Goal: Information Seeking & Learning: Learn about a topic

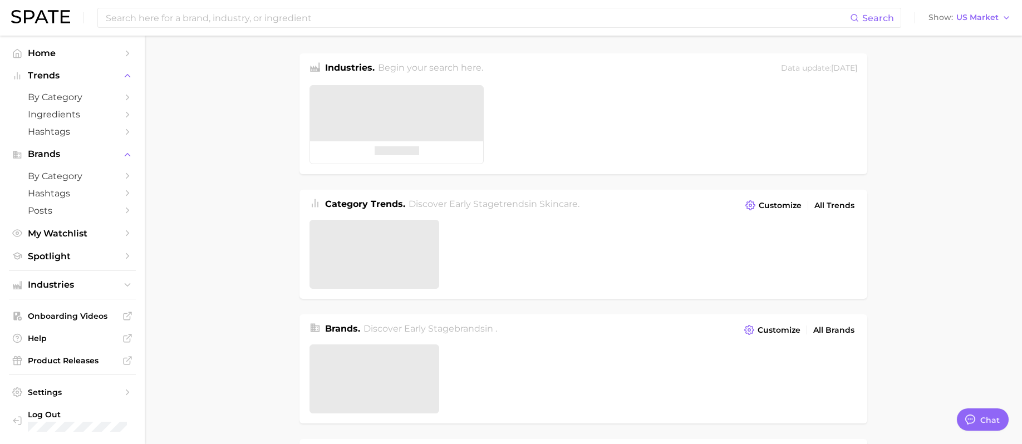
type textarea "x"
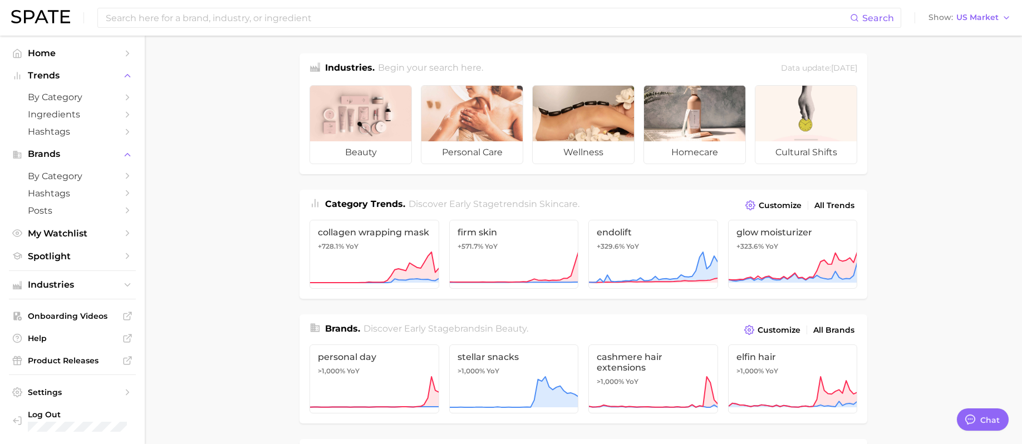
click at [364, 18] on input at bounding box center [478, 17] width 746 height 19
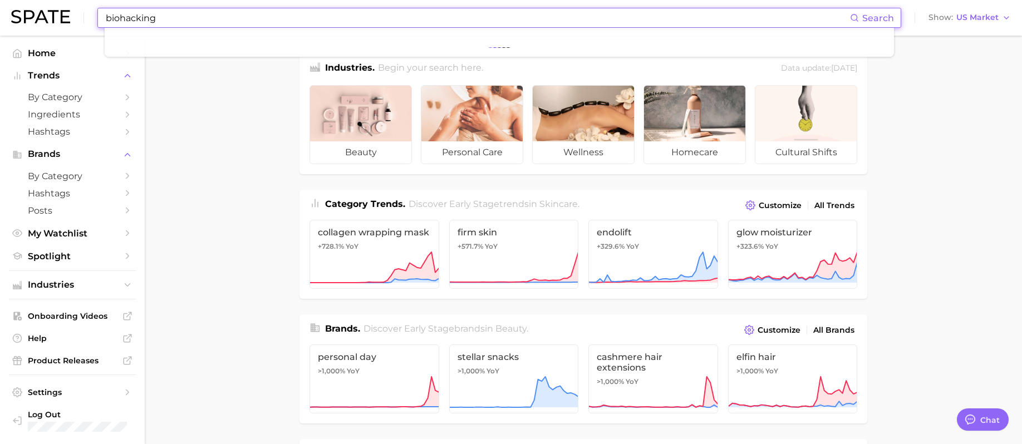
type input "biohacking"
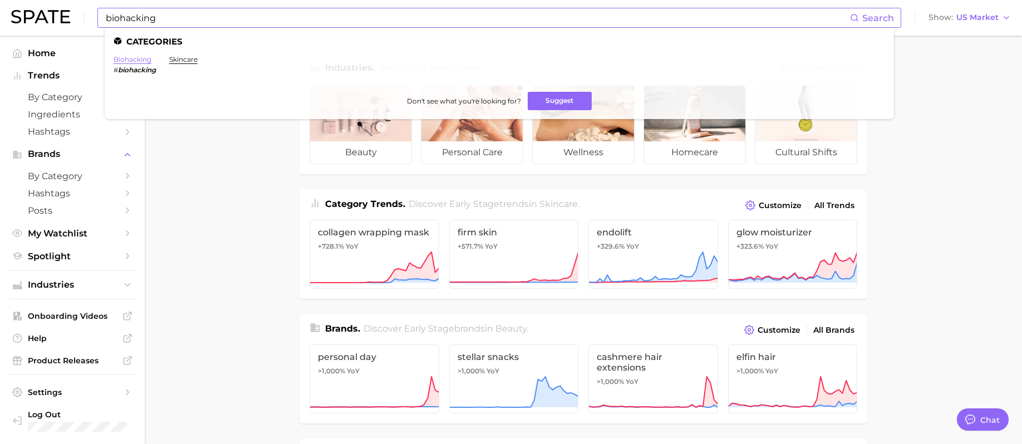
click at [137, 56] on link "biohacking" at bounding box center [133, 59] width 38 height 8
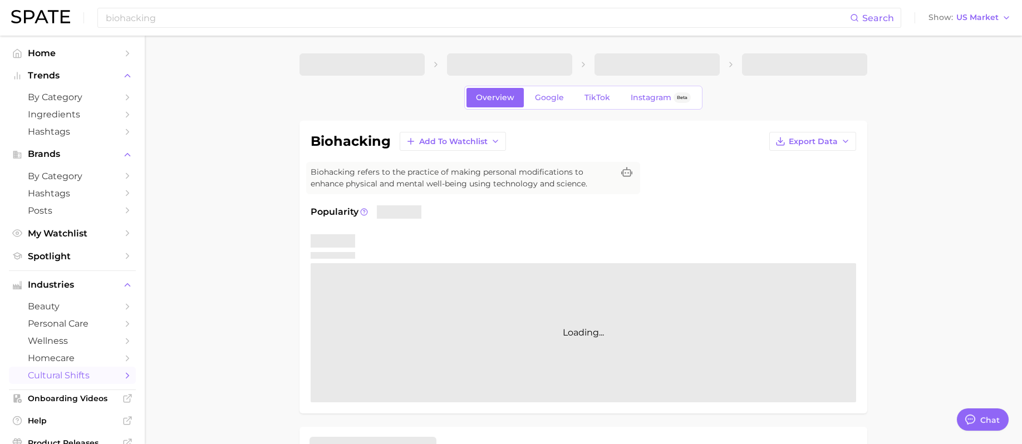
type textarea "x"
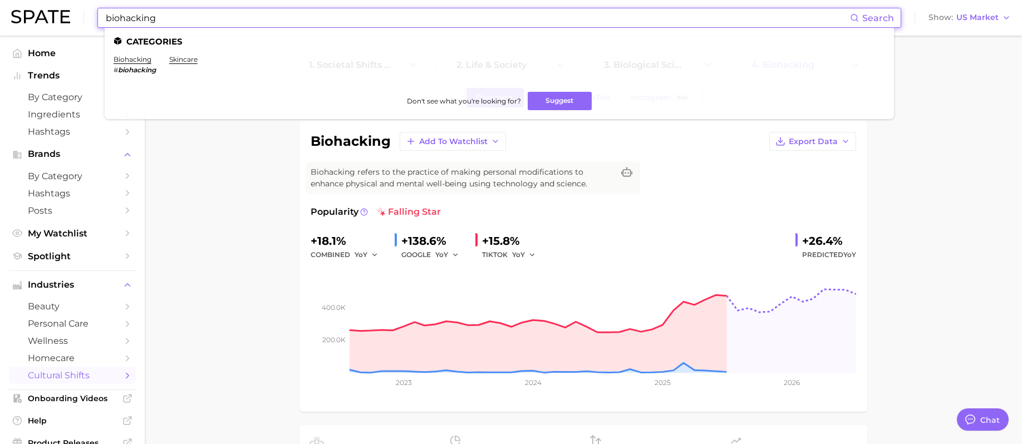
drag, startPoint x: 199, startPoint y: 21, endPoint x: 85, endPoint y: 19, distance: 114.7
click at [85, 19] on div "biohacking Search Categories biohacking # biohacking skincare Don't see what yo…" at bounding box center [511, 18] width 1000 height 36
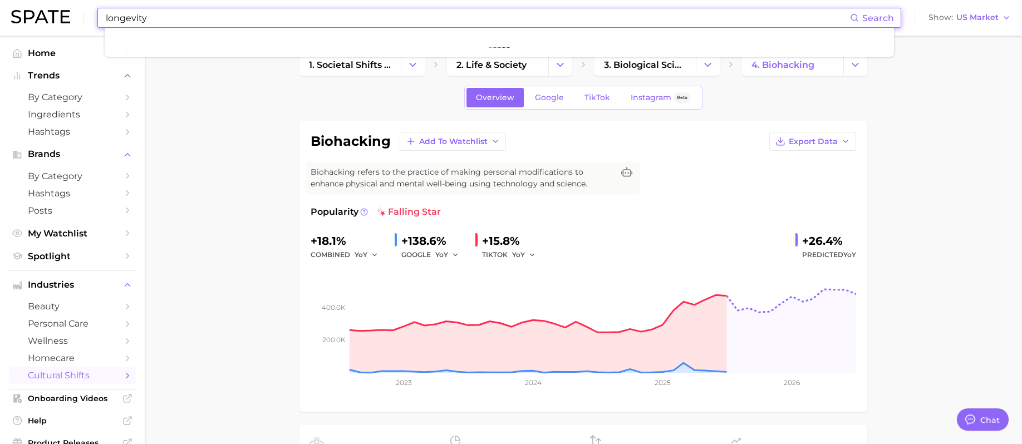
type input "longevity"
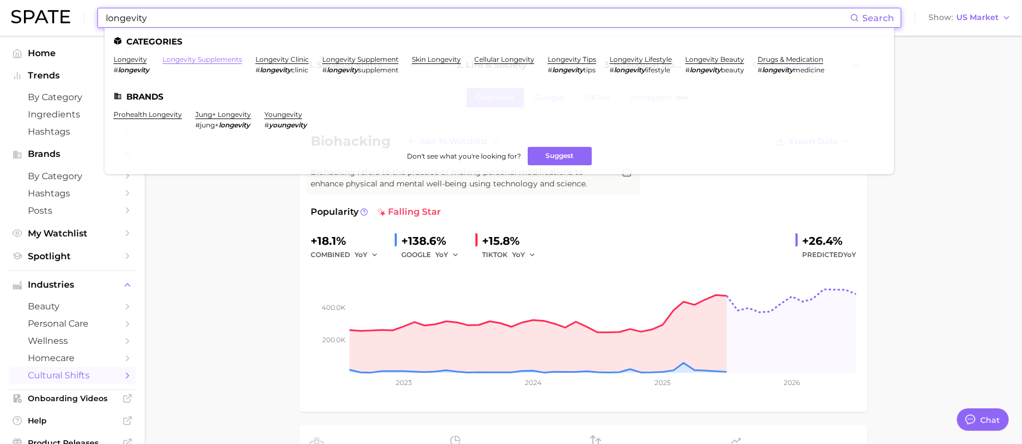
click at [172, 60] on link "longevity supplements" at bounding box center [203, 59] width 80 height 8
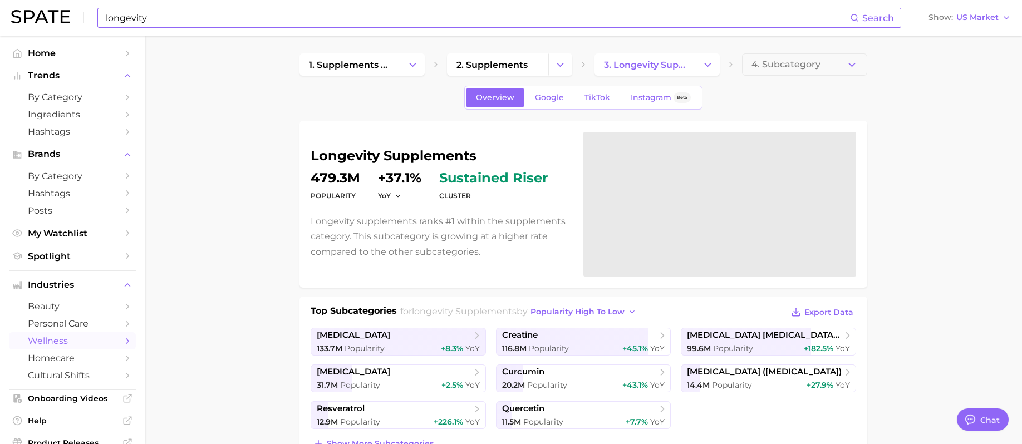
click at [159, 17] on input "longevity" at bounding box center [478, 17] width 746 height 19
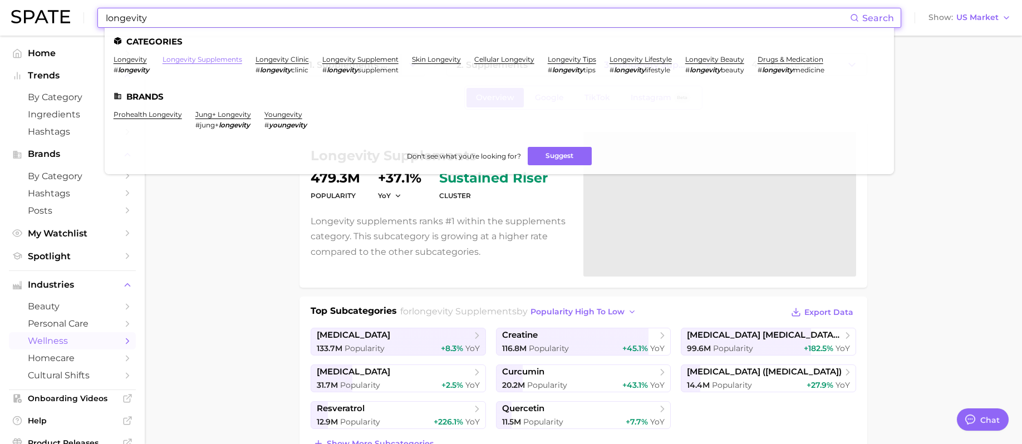
click at [217, 57] on link "longevity supplements" at bounding box center [203, 59] width 80 height 8
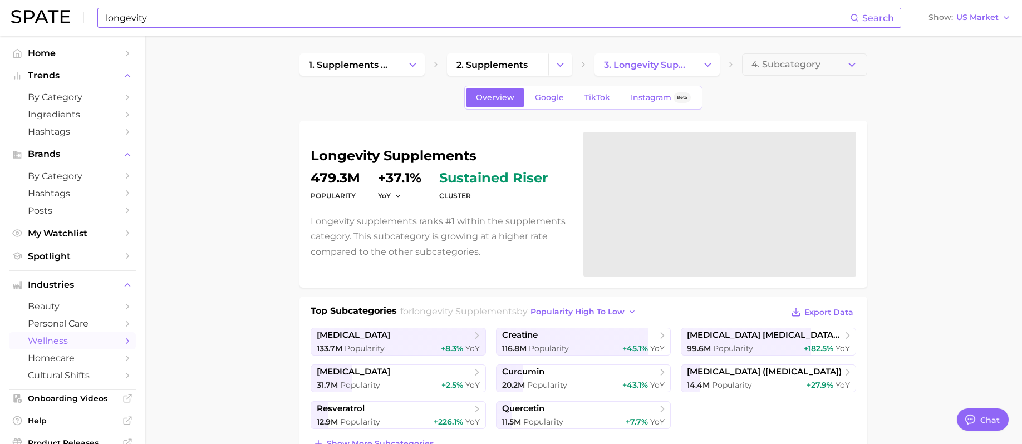
click at [199, 19] on input "longevity" at bounding box center [478, 17] width 746 height 19
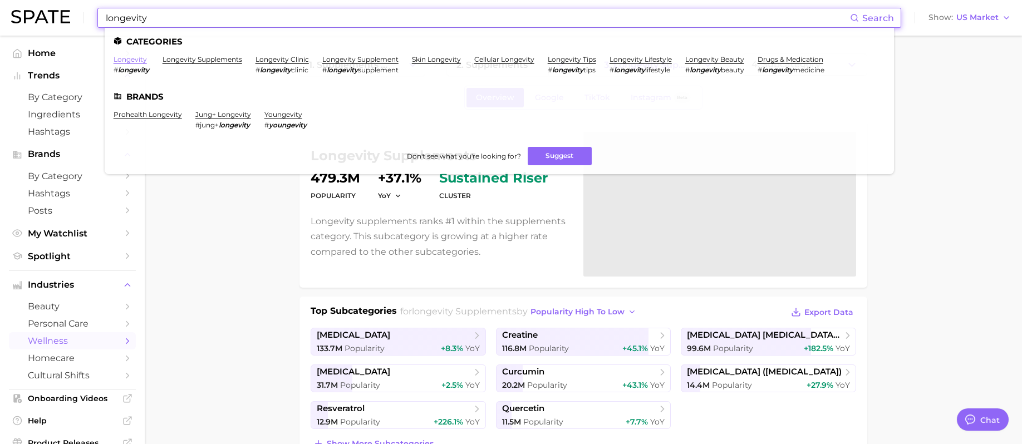
click at [140, 61] on link "longevity" at bounding box center [130, 59] width 33 height 8
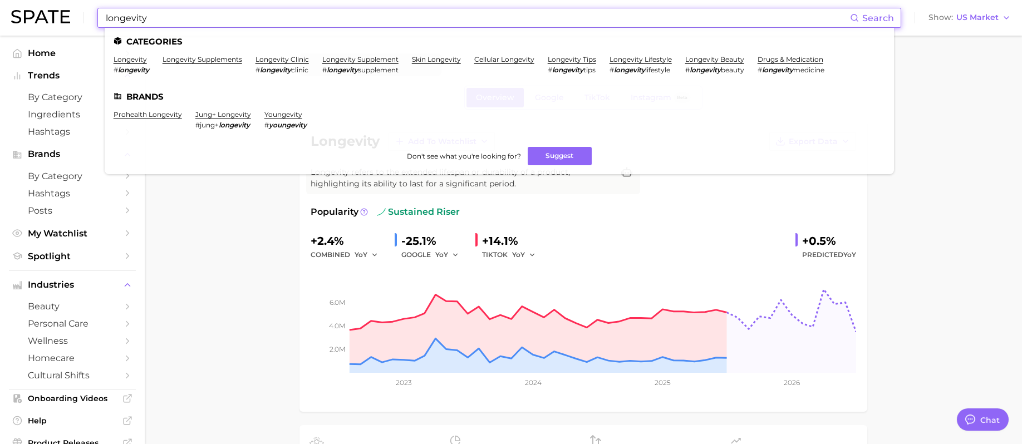
click at [199, 12] on input "longevity" at bounding box center [478, 17] width 746 height 19
click at [212, 58] on link "longevity supplements" at bounding box center [203, 59] width 80 height 8
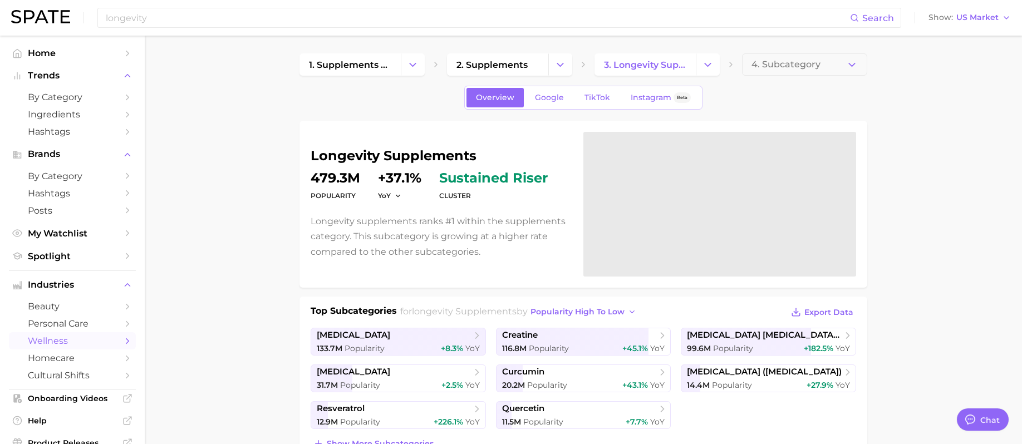
click at [595, 95] on span "TikTok" at bounding box center [598, 97] width 26 height 9
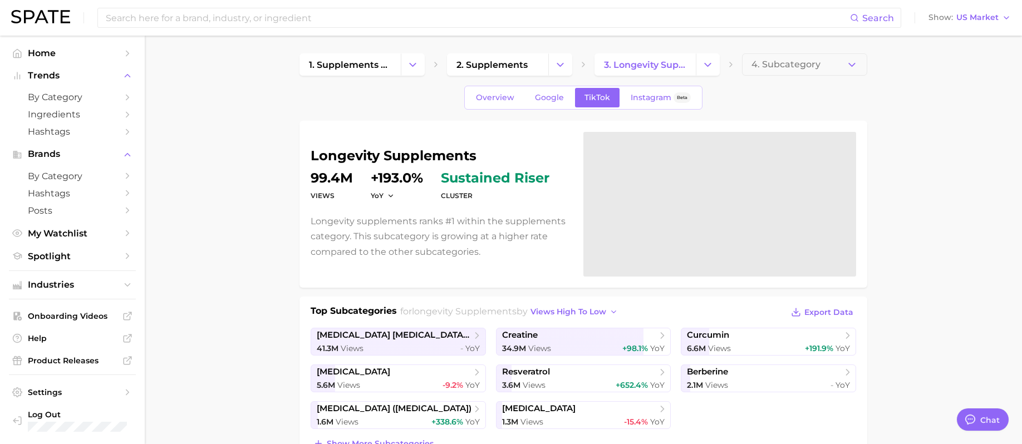
click at [639, 86] on div "Overview Google TikTok Instagram Beta" at bounding box center [583, 98] width 238 height 24
click at [641, 89] on link "Instagram Beta" at bounding box center [660, 97] width 79 height 19
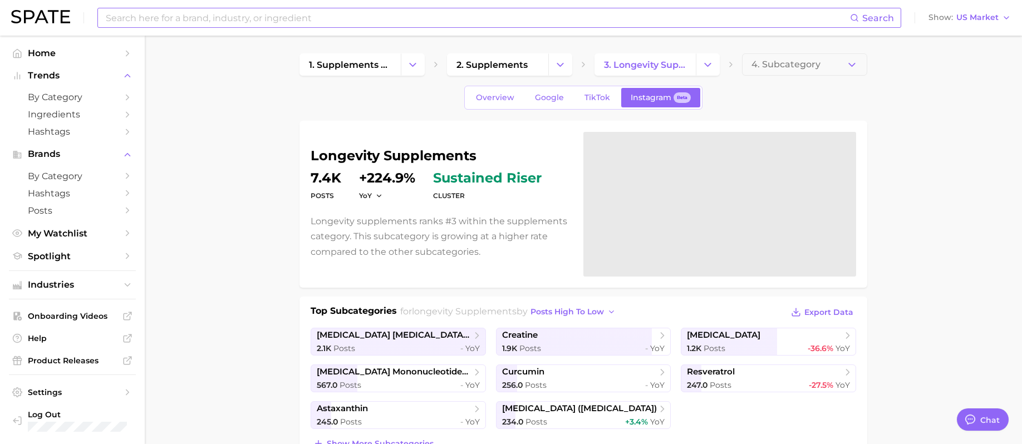
click at [243, 19] on input at bounding box center [478, 17] width 746 height 19
type input "gut brain"
click at [542, 42] on button "Suggest" at bounding box center [544, 46] width 64 height 18
